Goal: Information Seeking & Learning: Learn about a topic

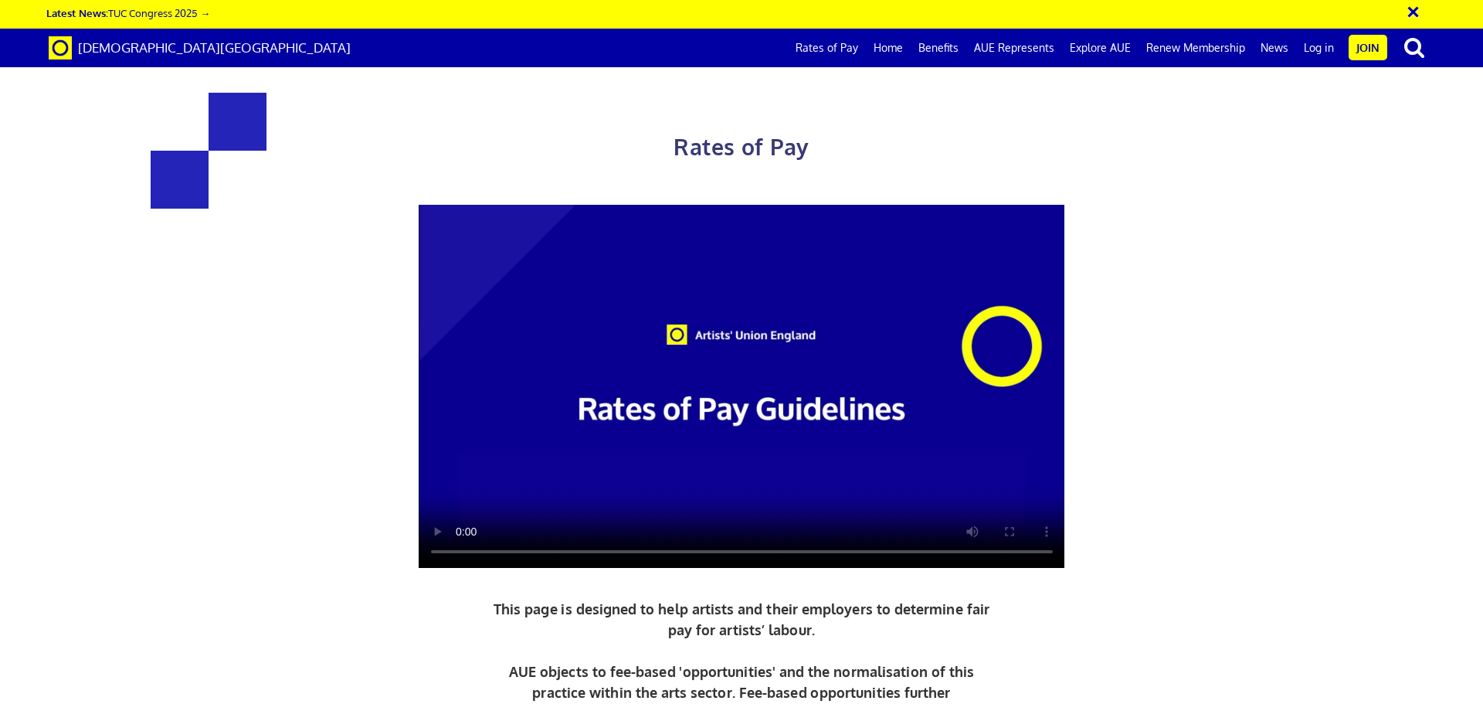
scroll to position [0, 24]
click at [836, 51] on link "Rates of Pay" at bounding box center [827, 48] width 78 height 39
click at [802, 392] on video at bounding box center [742, 387] width 646 height 364
